Goal: Task Accomplishment & Management: Use online tool/utility

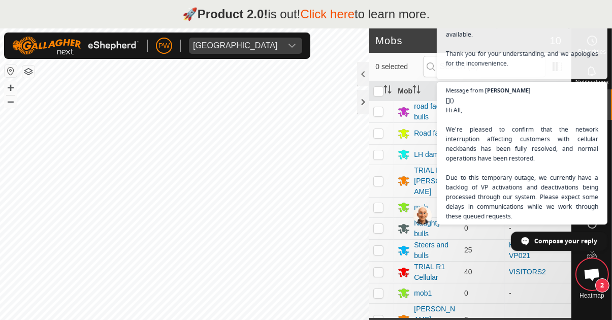
scroll to position [555, 0]
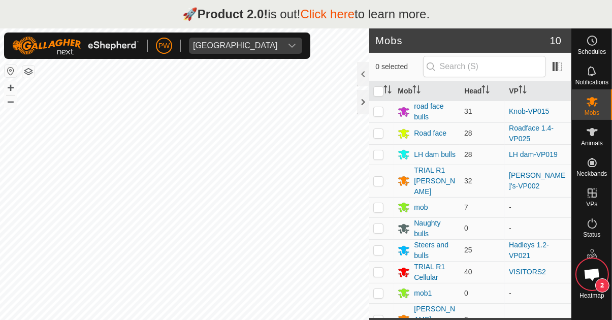
scroll to position [555, 0]
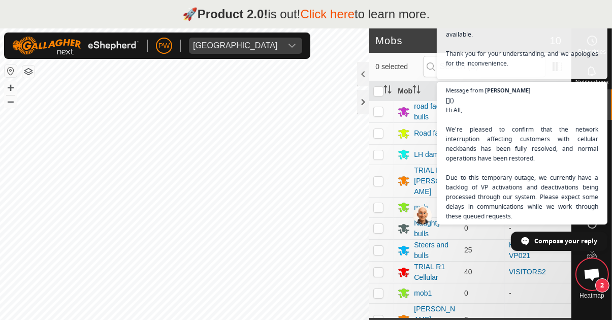
click at [588, 272] on span "Open chat" at bounding box center [591, 275] width 17 height 14
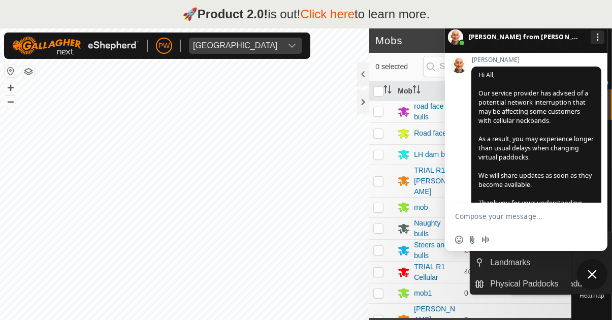
scroll to position [689, 0]
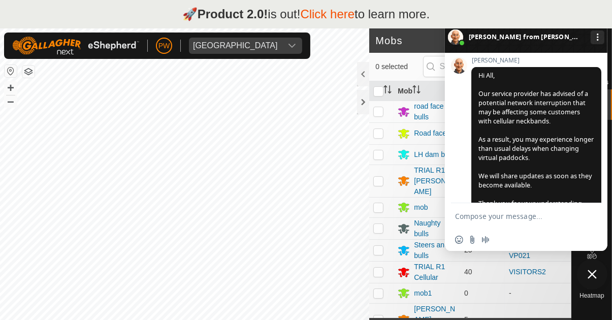
click at [588, 279] on span "Close chat" at bounding box center [592, 274] width 30 height 30
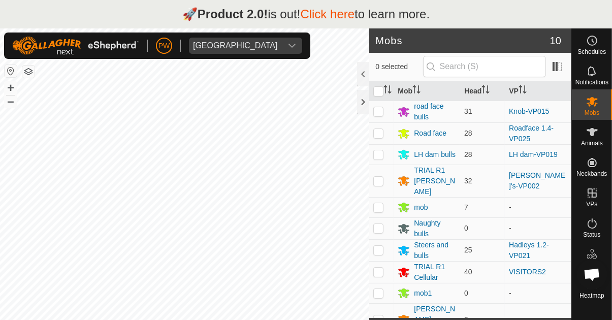
click at [326, 18] on link "Click here" at bounding box center [327, 14] width 54 height 14
click at [572, 15] on div "🚀 Product 2.0! is out! Click here to learn more." at bounding box center [306, 14] width 612 height 28
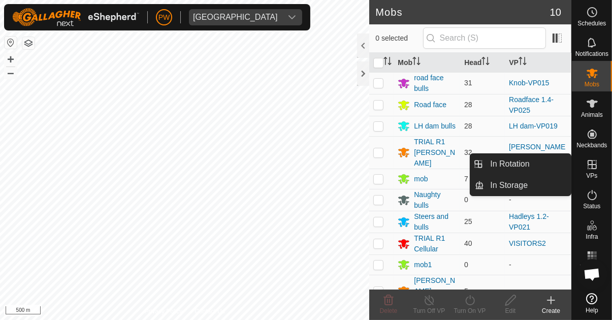
click at [590, 169] on icon at bounding box center [592, 164] width 12 height 12
click at [507, 166] on span "In Rotation" at bounding box center [509, 164] width 39 height 12
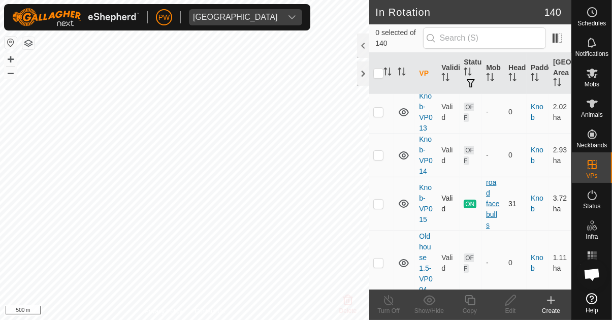
scroll to position [4027, 0]
click at [377, 199] on p-checkbox at bounding box center [378, 203] width 10 height 8
checkbox input "true"
click at [466, 303] on icon at bounding box center [470, 300] width 13 height 12
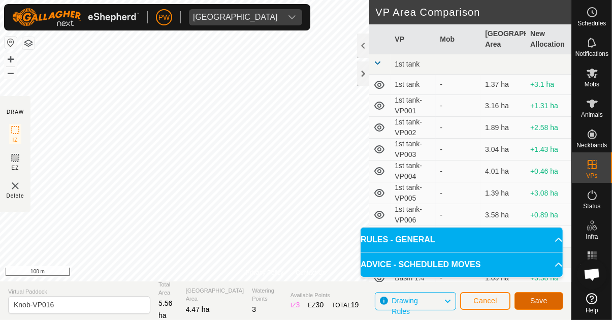
click at [533, 305] on span "Save" at bounding box center [538, 301] width 17 height 8
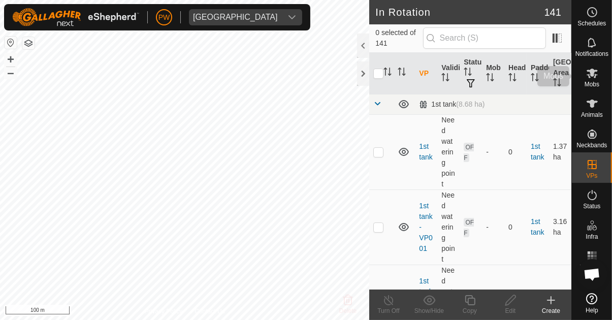
click at [592, 78] on icon at bounding box center [592, 73] width 12 height 12
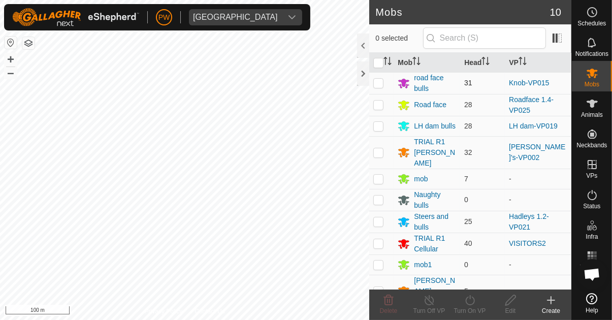
click at [376, 85] on p-checkbox at bounding box center [378, 83] width 10 height 8
checkbox input "true"
click at [474, 307] on div "Turn On VP" at bounding box center [469, 310] width 41 height 9
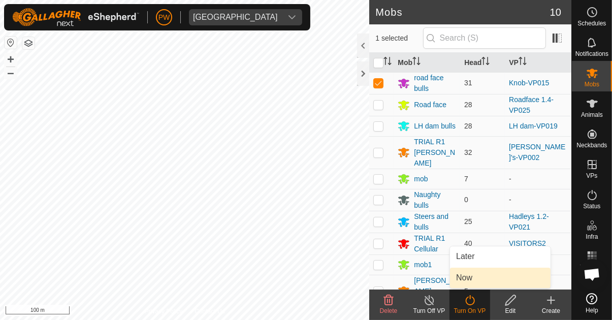
click at [473, 283] on link "Now" at bounding box center [500, 278] width 101 height 20
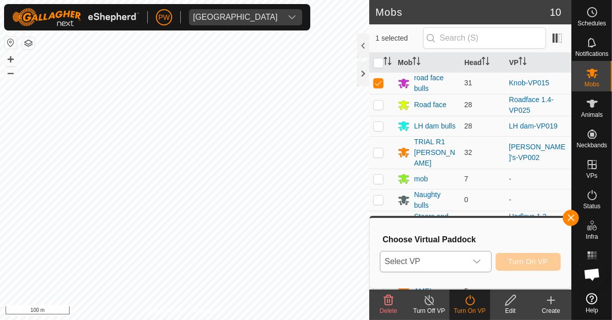
click at [481, 262] on icon "dropdown trigger" at bounding box center [477, 261] width 8 height 8
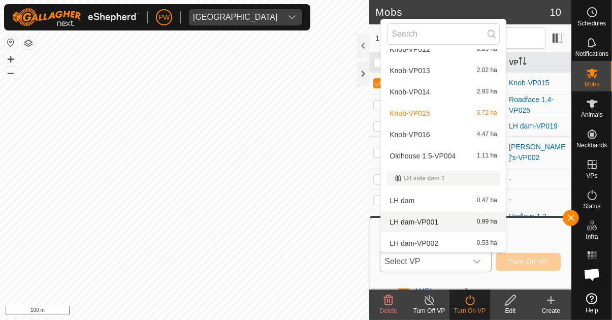
scroll to position [1406, 0]
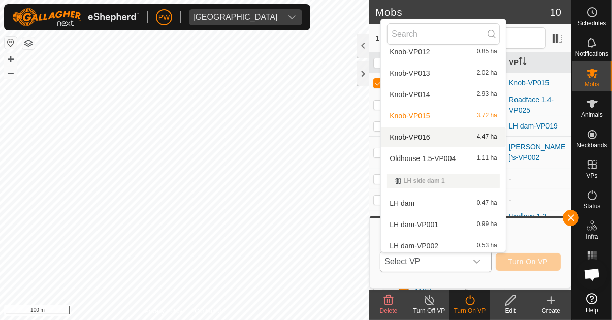
click at [433, 138] on div "Knob-VP016 4.47 ha" at bounding box center [443, 137] width 113 height 12
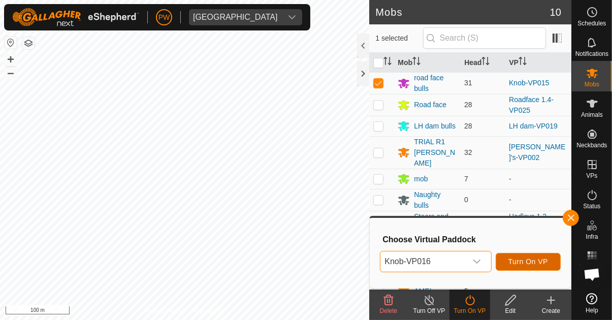
click at [513, 262] on span "Turn On VP" at bounding box center [528, 261] width 40 height 8
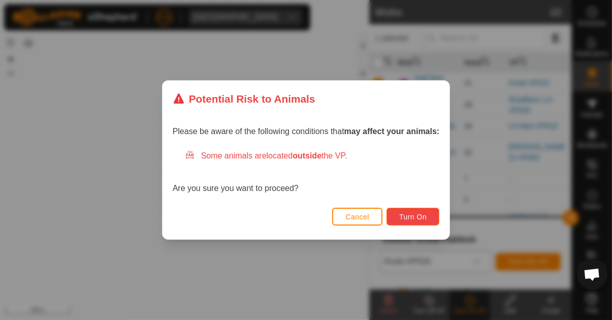
click at [409, 214] on span "Turn On" at bounding box center [412, 217] width 27 height 8
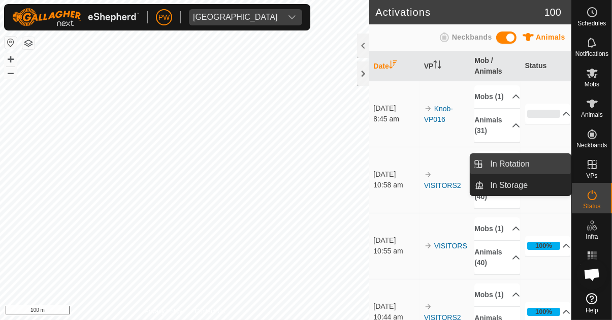
click at [539, 171] on link "In Rotation" at bounding box center [527, 164] width 87 height 20
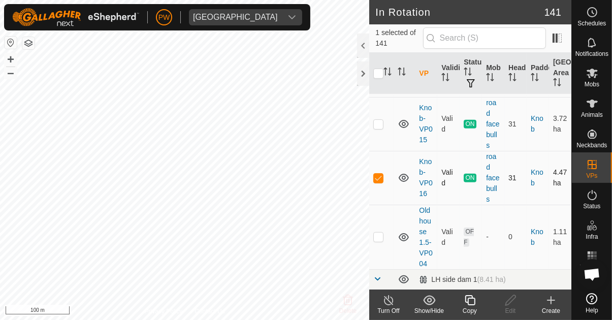
scroll to position [4108, 0]
click at [378, 173] on p-checkbox at bounding box center [378, 177] width 10 height 8
checkbox input "false"
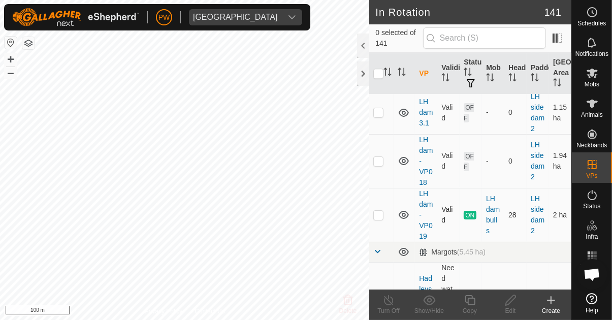
scroll to position [5812, 0]
click at [377, 210] on p-checkbox at bounding box center [378, 214] width 10 height 8
checkbox input "true"
click at [470, 305] on icon at bounding box center [470, 300] width 13 height 12
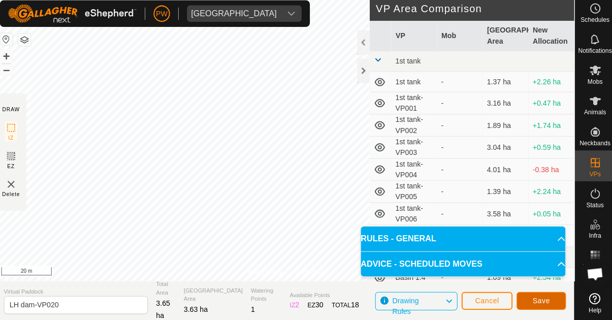
click at [530, 303] on button "Save" at bounding box center [538, 301] width 49 height 18
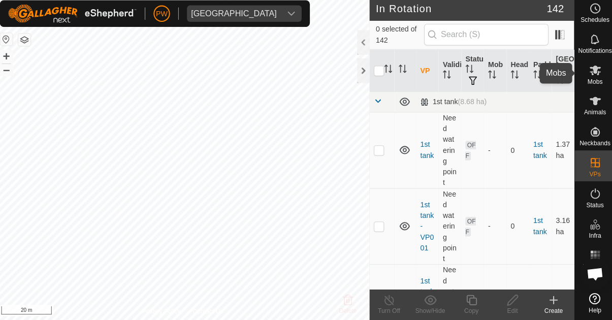
click at [595, 79] on icon at bounding box center [592, 73] width 12 height 12
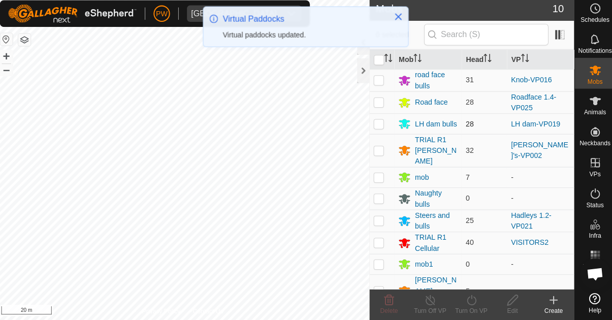
click at [375, 125] on p-checkbox at bounding box center [378, 126] width 10 height 8
checkbox input "true"
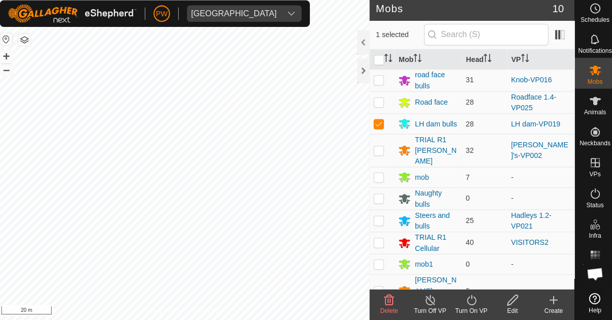
click at [472, 313] on div "Turn On VP" at bounding box center [469, 310] width 41 height 9
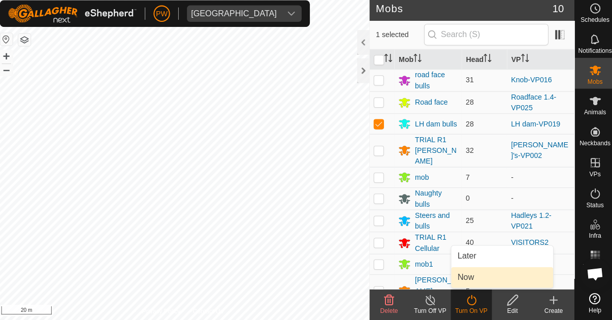
click at [474, 280] on link "Now" at bounding box center [500, 278] width 101 height 20
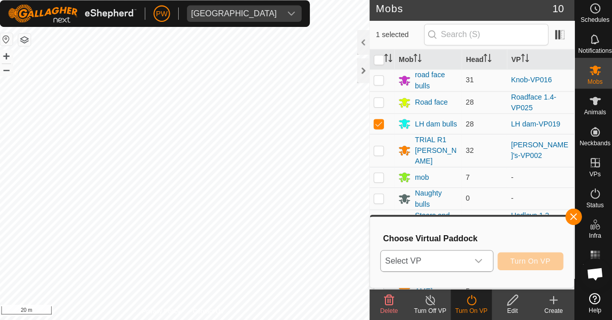
click at [483, 267] on div "dropdown trigger" at bounding box center [477, 261] width 20 height 20
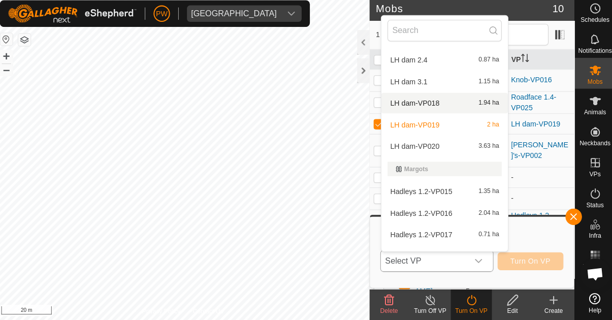
scroll to position [2145, 0]
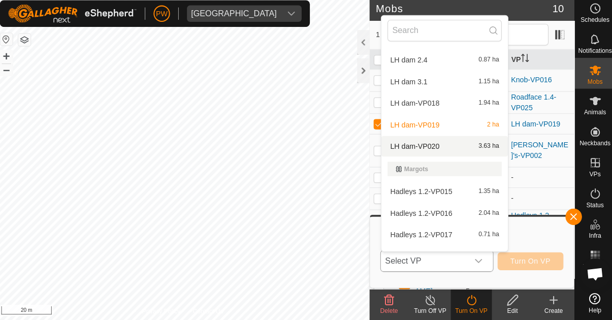
click at [445, 149] on div "LH dam-VP020 3.63 ha" at bounding box center [443, 148] width 113 height 12
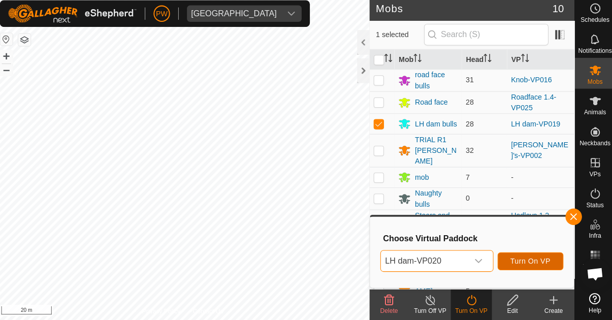
click at [526, 264] on span "Turn On VP" at bounding box center [528, 261] width 40 height 8
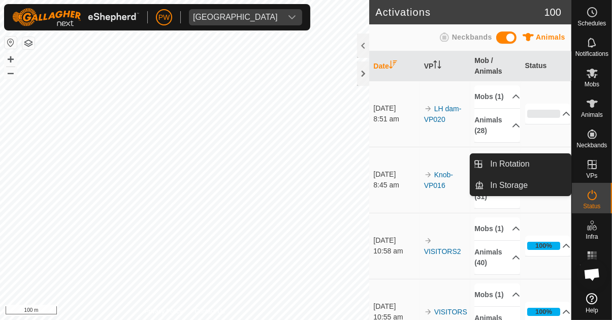
click at [587, 171] on es-virtualpaddocks-svg-icon at bounding box center [592, 164] width 18 height 16
click at [529, 167] on span "In Rotation" at bounding box center [509, 164] width 39 height 12
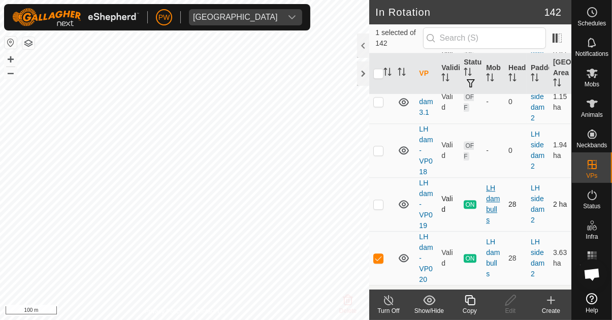
scroll to position [5821, 0]
click at [375, 255] on p-checkbox at bounding box center [378, 259] width 10 height 8
checkbox input "false"
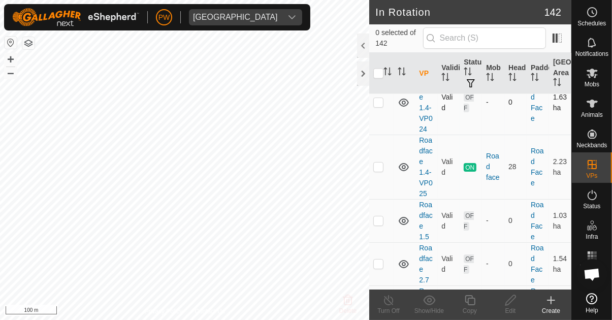
scroll to position [8334, 0]
click at [377, 164] on p-checkbox at bounding box center [378, 165] width 10 height 8
checkbox input "true"
click at [470, 305] on icon at bounding box center [470, 300] width 10 height 10
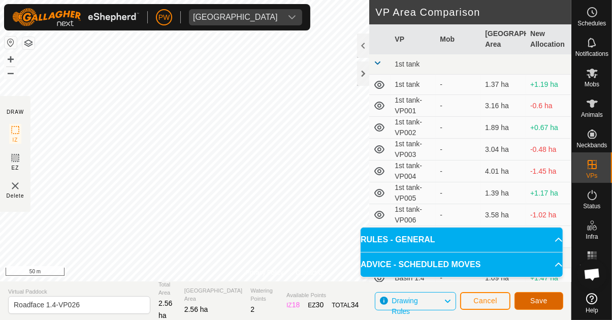
click at [534, 302] on span "Save" at bounding box center [538, 301] width 17 height 8
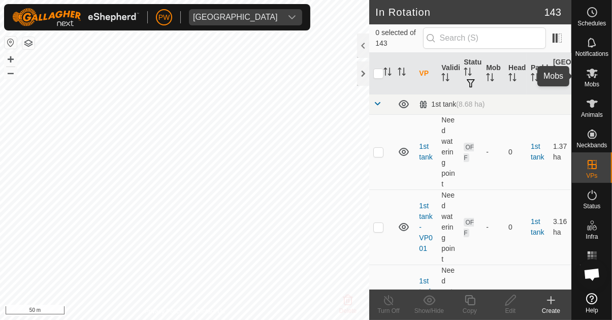
click at [590, 76] on icon at bounding box center [592, 73] width 12 height 12
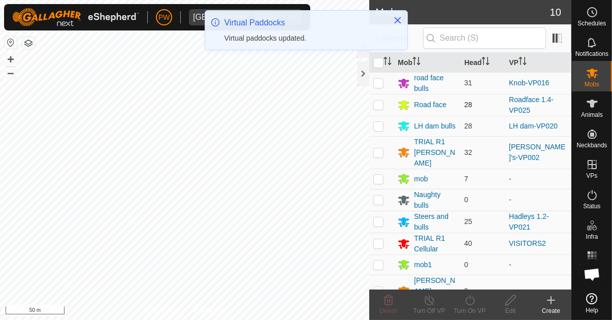
click at [381, 107] on p-checkbox at bounding box center [378, 105] width 10 height 8
checkbox input "true"
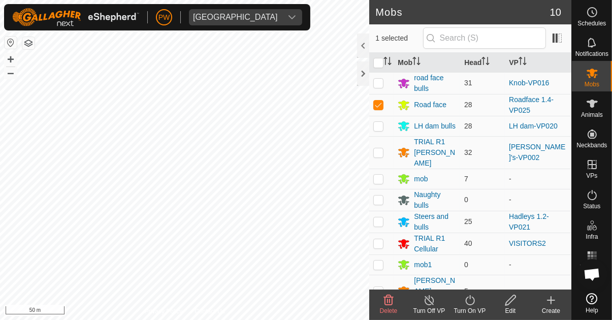
click at [467, 306] on icon at bounding box center [470, 300] width 13 height 12
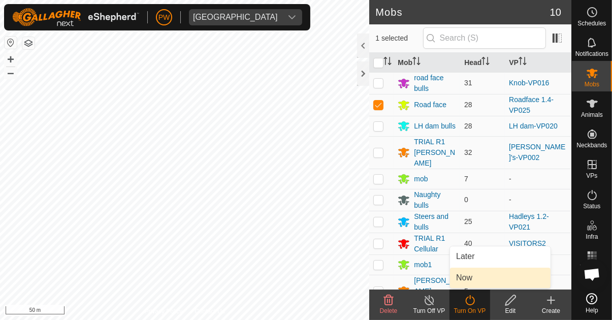
click at [470, 280] on span "Now" at bounding box center [464, 278] width 16 height 12
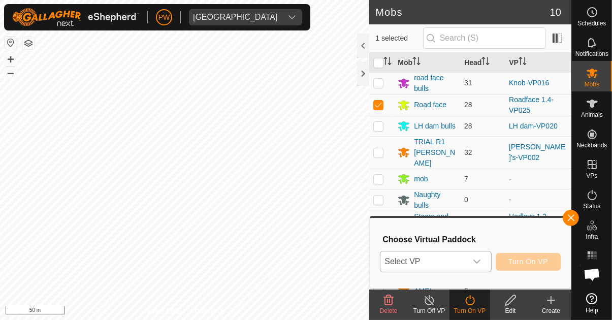
click at [480, 262] on icon "dropdown trigger" at bounding box center [476, 261] width 7 height 4
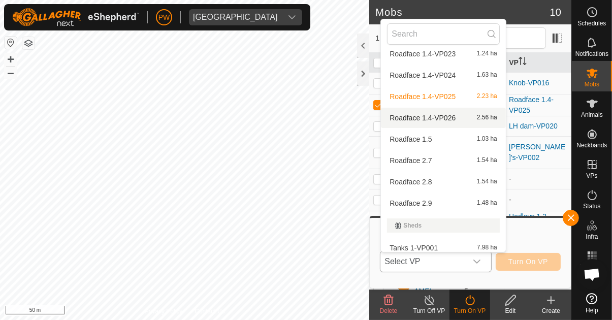
scroll to position [3079, 0]
click at [444, 119] on span "Roadface 1.4-VP026" at bounding box center [422, 118] width 66 height 7
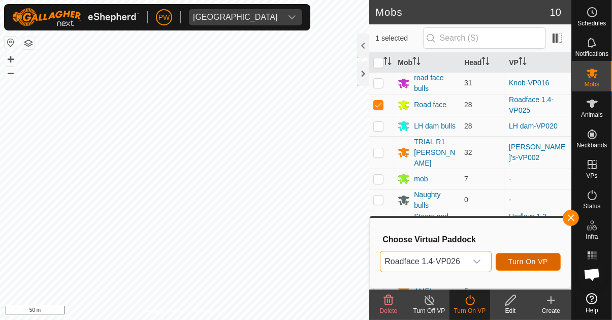
click at [530, 261] on span "Turn On VP" at bounding box center [528, 261] width 40 height 8
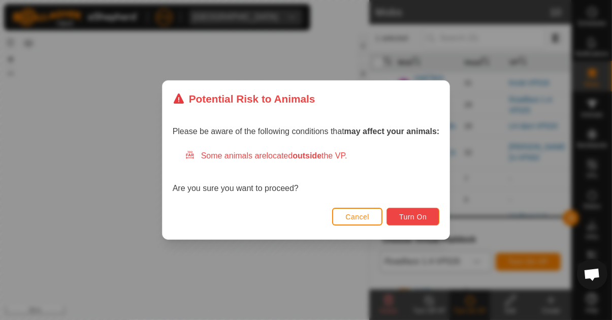
click at [409, 215] on span "Turn On" at bounding box center [412, 217] width 27 height 8
